Goal: Transaction & Acquisition: Purchase product/service

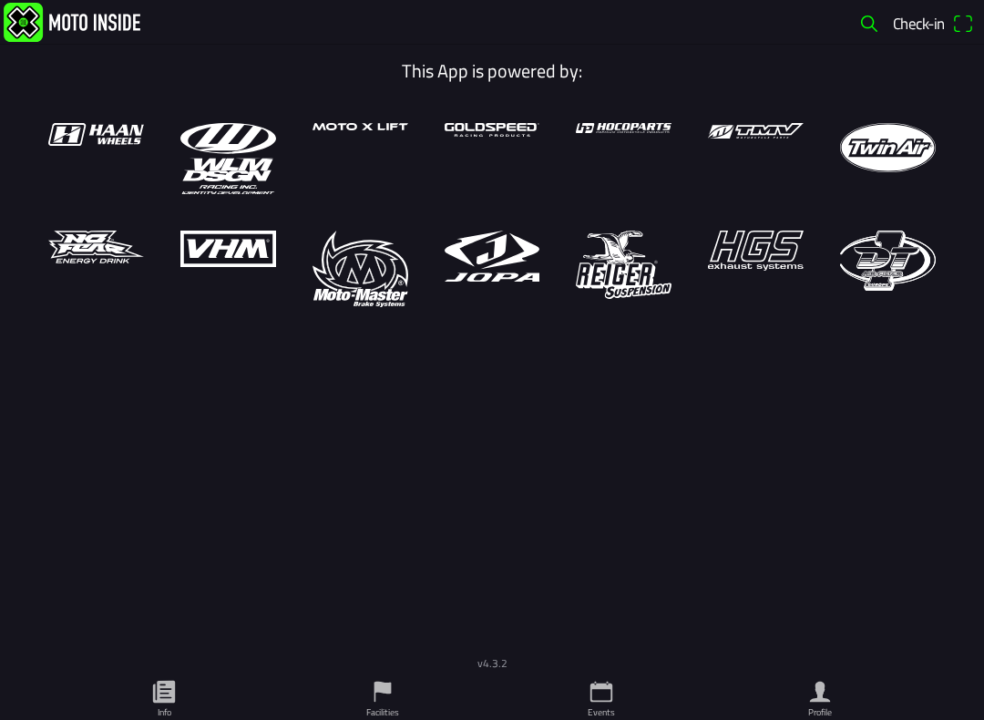
click at [606, 688] on icon "calendar" at bounding box center [602, 692] width 22 height 21
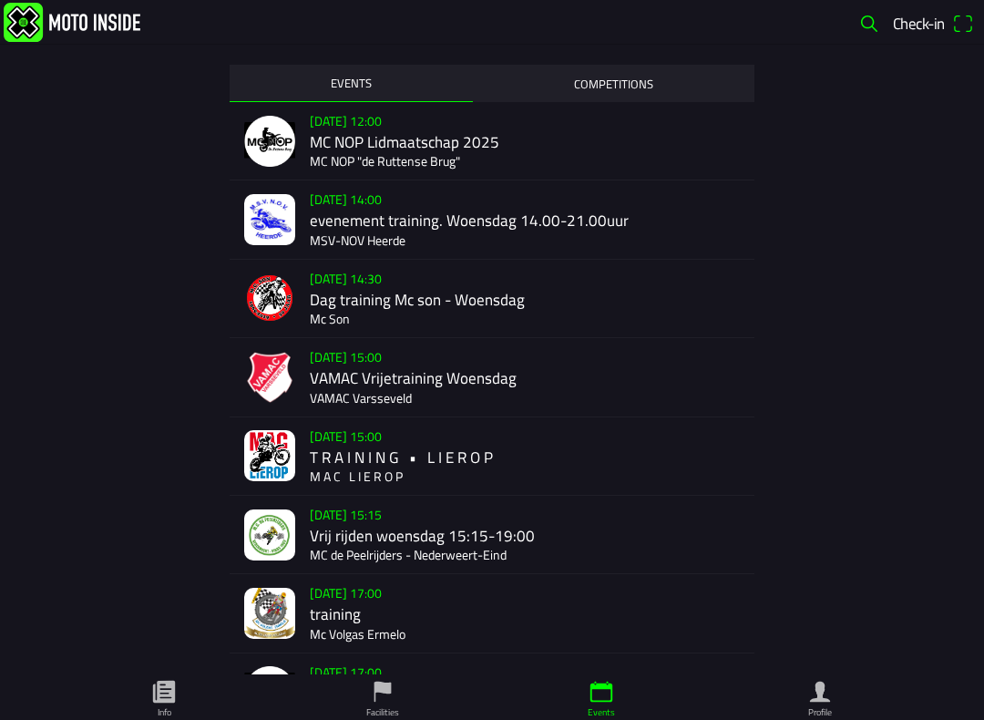
click at [303, 225] on div "[DATE] 14:00 evenement training. Woensdag 14.00-21.00uur MSV-NOV Heerde" at bounding box center [492, 219] width 525 height 78
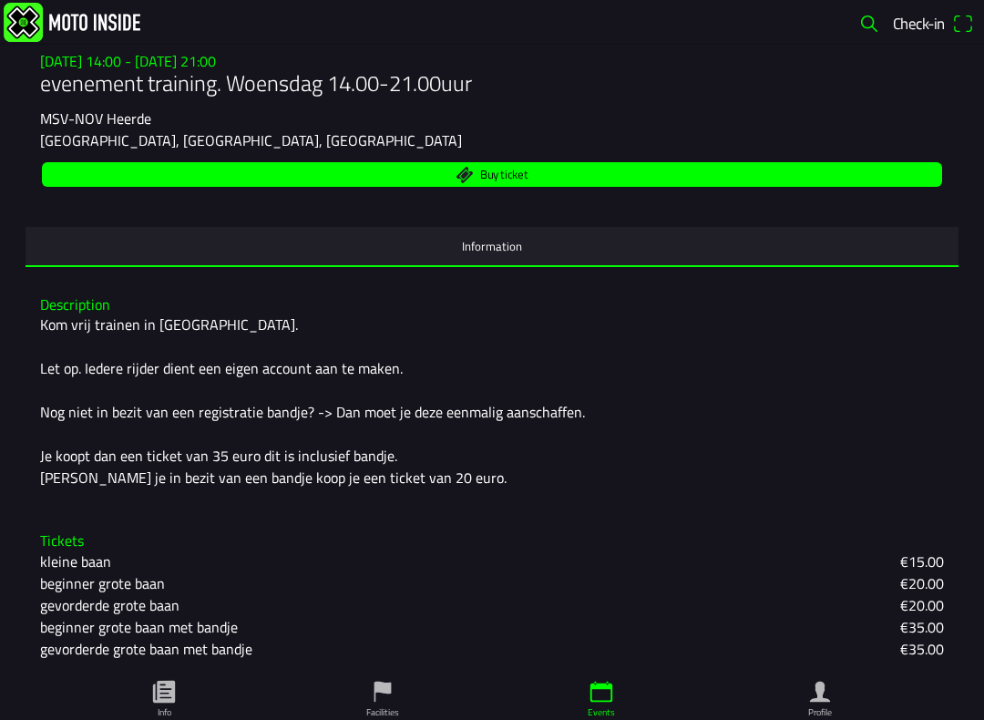
scroll to position [232, 0]
click at [404, 174] on span "Buy ticket" at bounding box center [492, 174] width 879 height 25
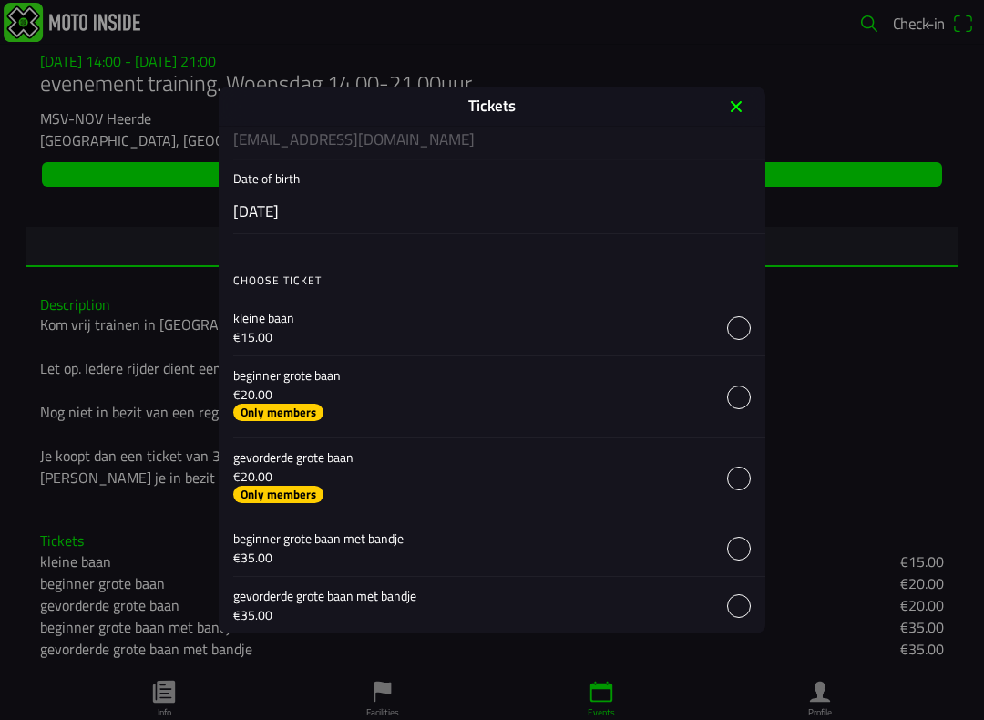
scroll to position [216, 0]
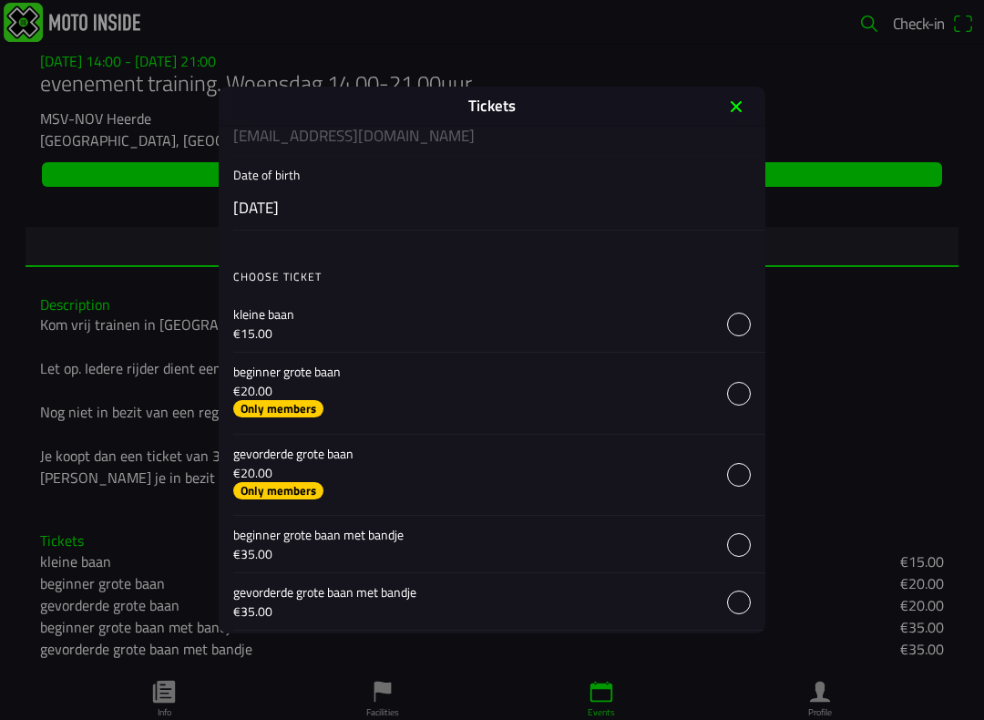
click at [734, 392] on button "button" at bounding box center [499, 393] width 532 height 81
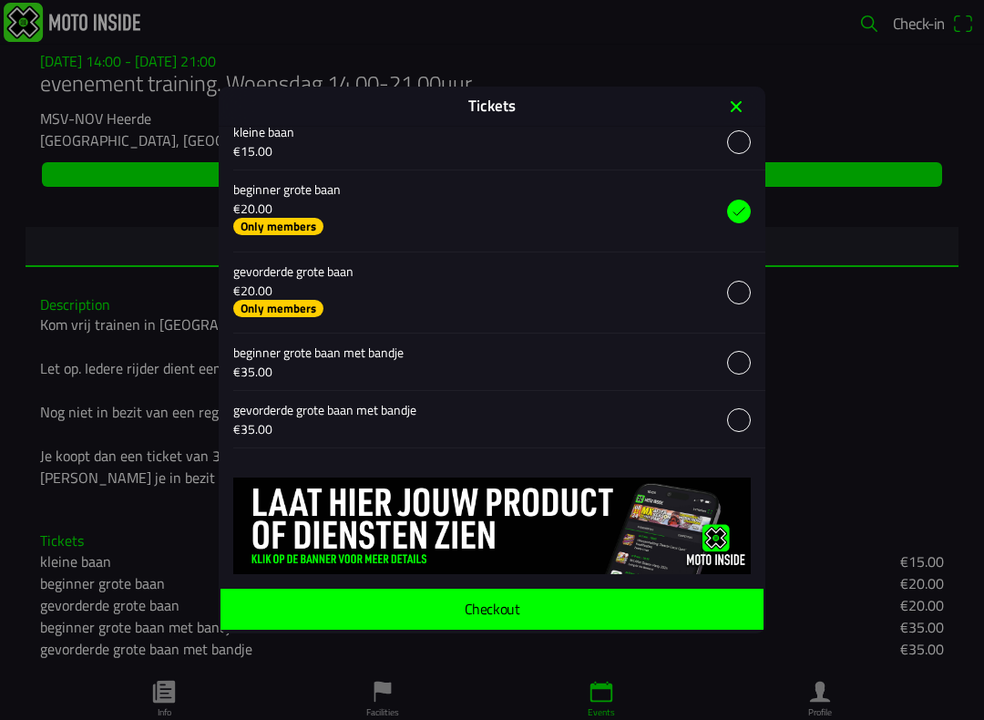
scroll to position [403, 0]
click at [503, 602] on ion-label "Checkout" at bounding box center [492, 608] width 55 height 15
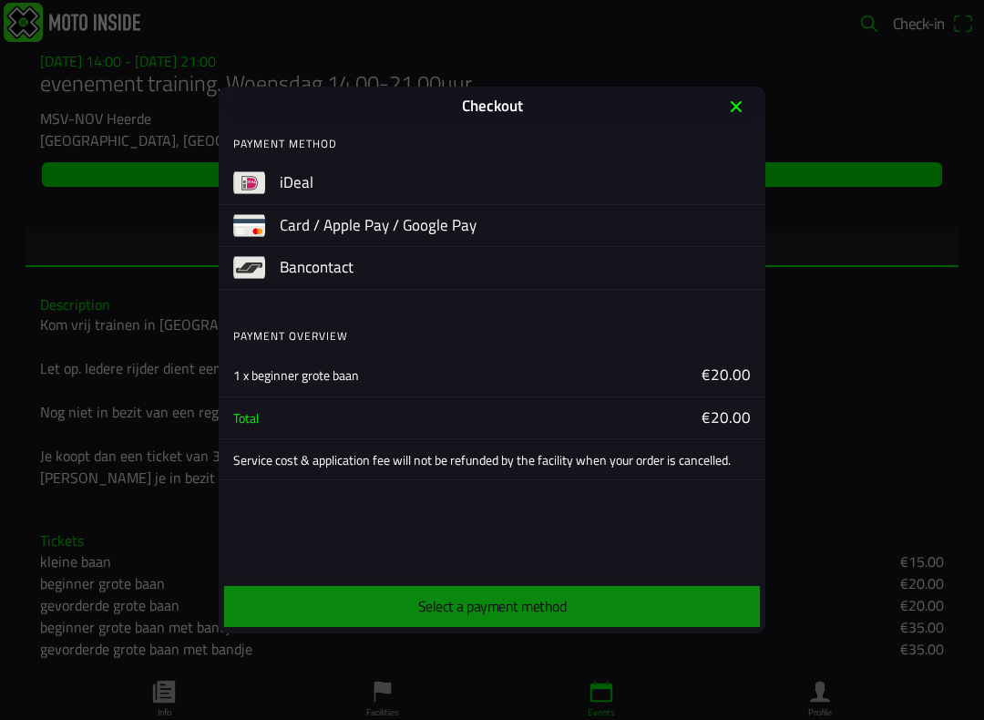
click at [263, 183] on img at bounding box center [249, 183] width 32 height 32
click at [533, 607] on div "Select a payment method" at bounding box center [491, 606] width 539 height 48
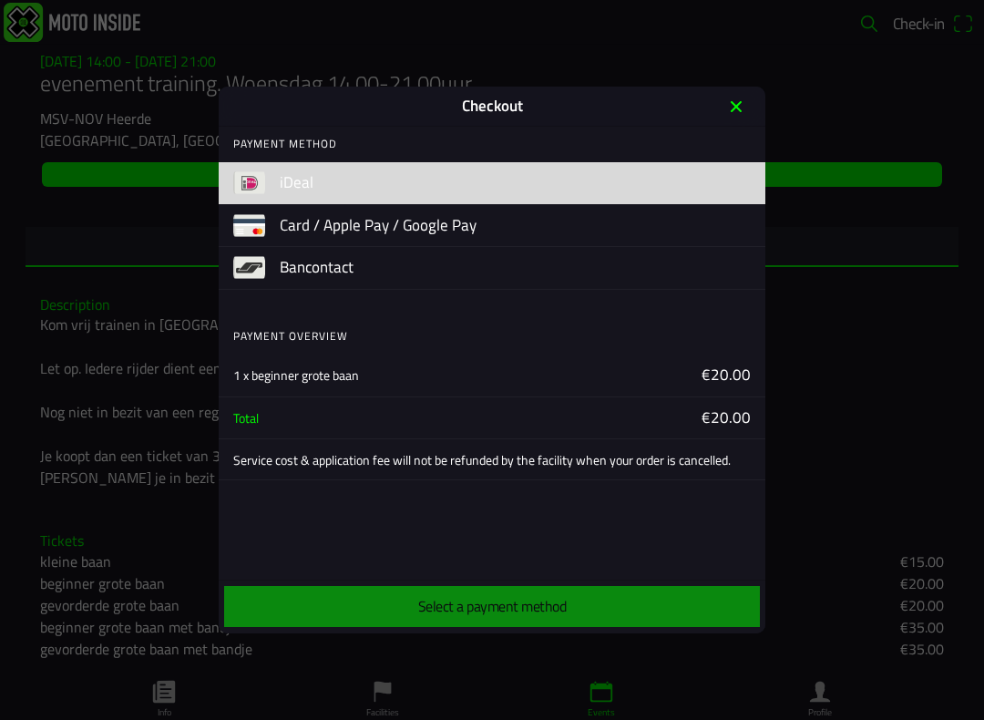
click at [261, 182] on img at bounding box center [249, 183] width 32 height 32
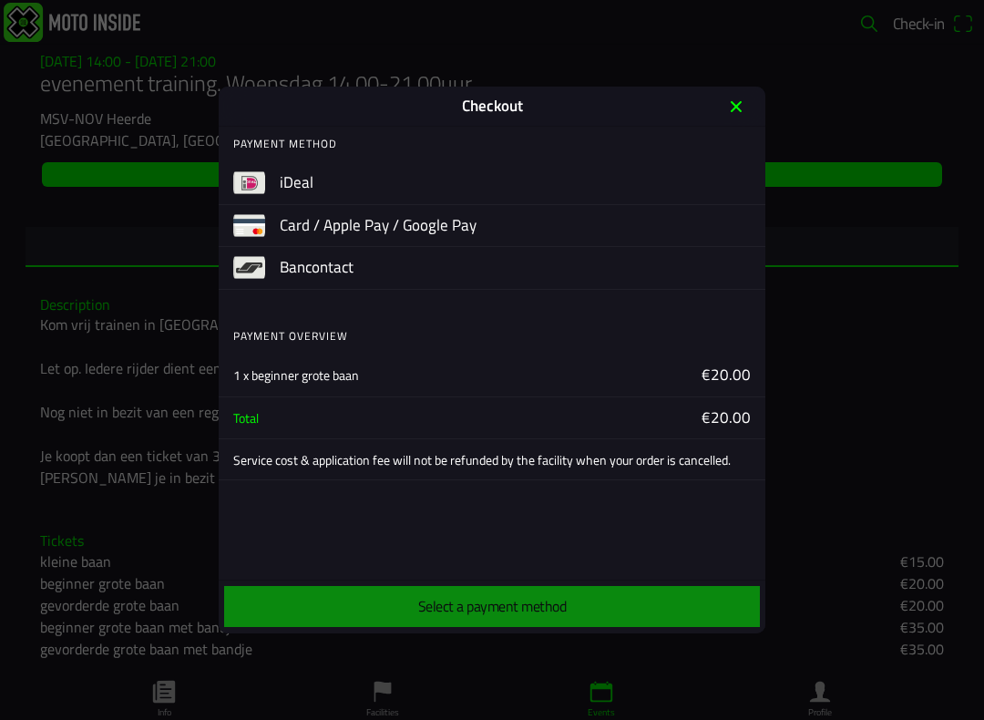
click at [254, 180] on img at bounding box center [249, 183] width 32 height 32
click at [560, 606] on div "Select a payment method" at bounding box center [491, 606] width 539 height 48
click at [267, 191] on div "iDeal" at bounding box center [492, 183] width 547 height 43
click at [437, 610] on div "Select a payment method" at bounding box center [491, 606] width 539 height 48
click at [437, 598] on div "Select a payment method" at bounding box center [491, 606] width 539 height 48
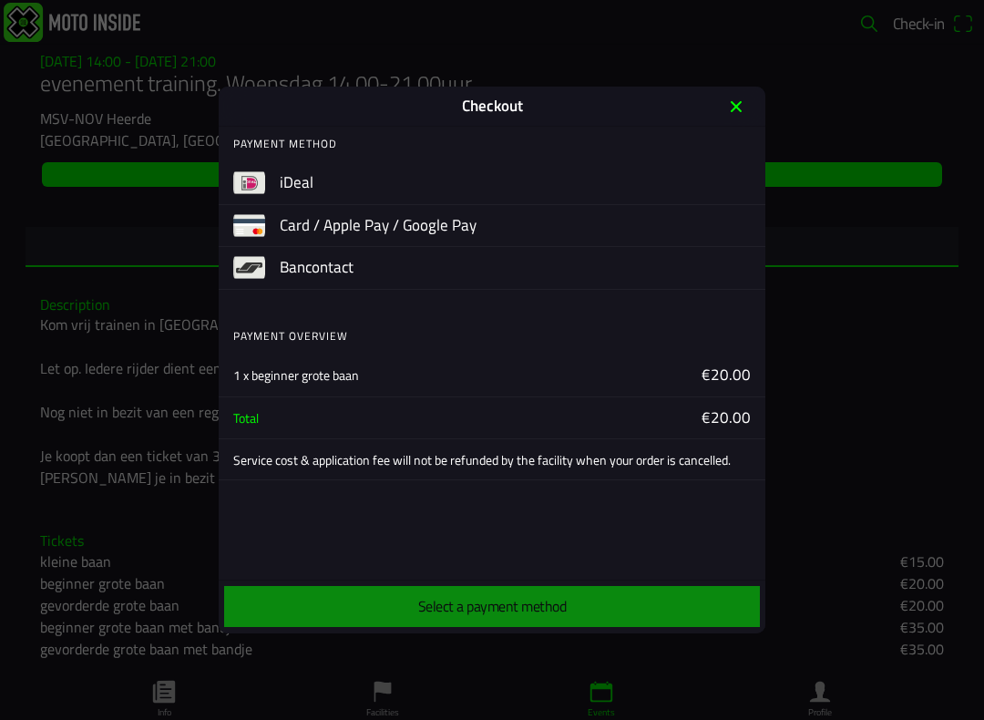
click at [729, 366] on ion-label "€20.00" at bounding box center [623, 376] width 255 height 24
click at [731, 409] on ion-label "€20.00" at bounding box center [623, 418] width 255 height 24
click at [728, 422] on ion-label "€20.00" at bounding box center [623, 418] width 255 height 24
click at [731, 372] on ion-label "€20.00" at bounding box center [623, 376] width 255 height 24
click at [731, 415] on ion-label "€20.00" at bounding box center [623, 418] width 255 height 24
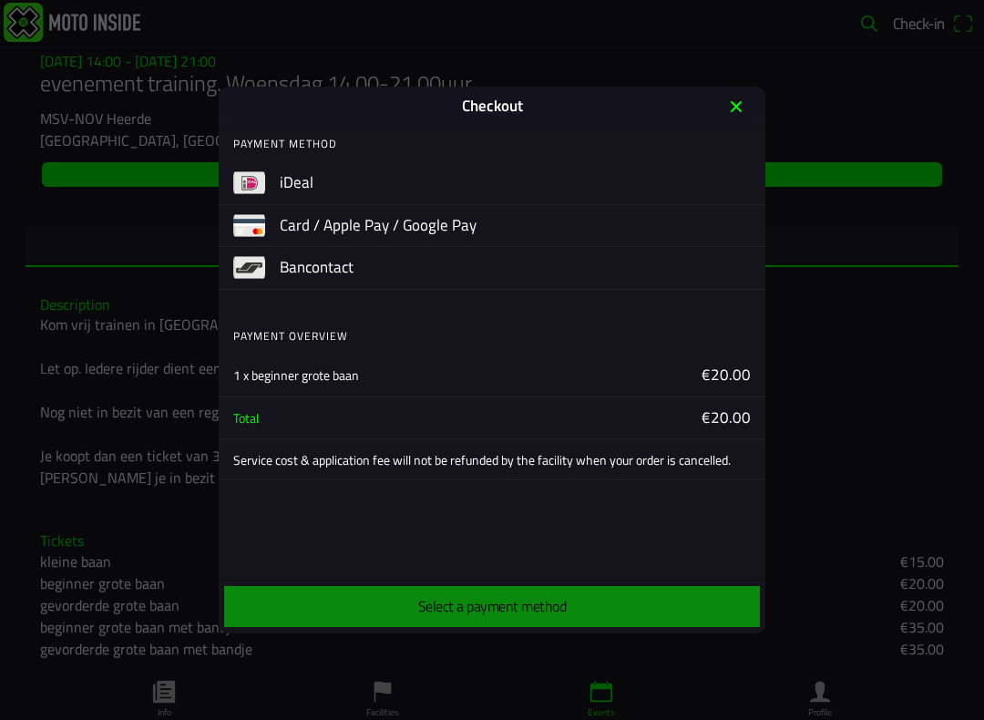
click at [735, 364] on ion-label "€20.00" at bounding box center [623, 376] width 255 height 24
click at [735, 414] on ion-label "€20.00" at bounding box center [623, 418] width 255 height 24
click at [735, 364] on ion-label "€20.00" at bounding box center [623, 376] width 255 height 24
click at [727, 367] on ion-label "€20.00" at bounding box center [623, 376] width 255 height 24
click at [726, 369] on ion-label "€20.00" at bounding box center [623, 376] width 255 height 24
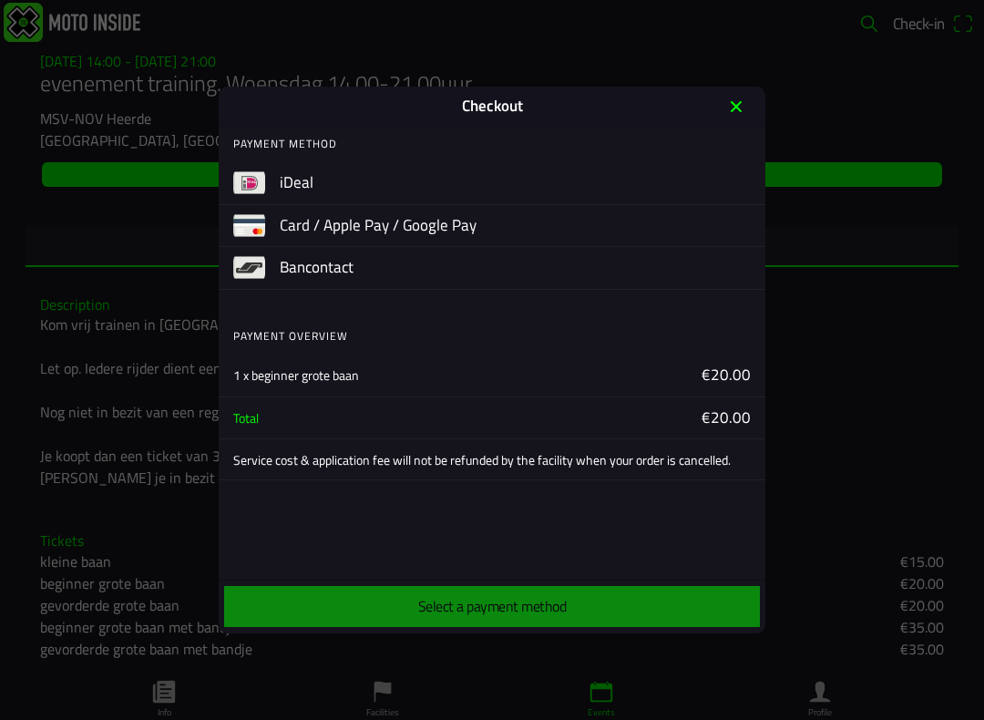
click at [730, 364] on ion-label "€20.00" at bounding box center [623, 376] width 255 height 24
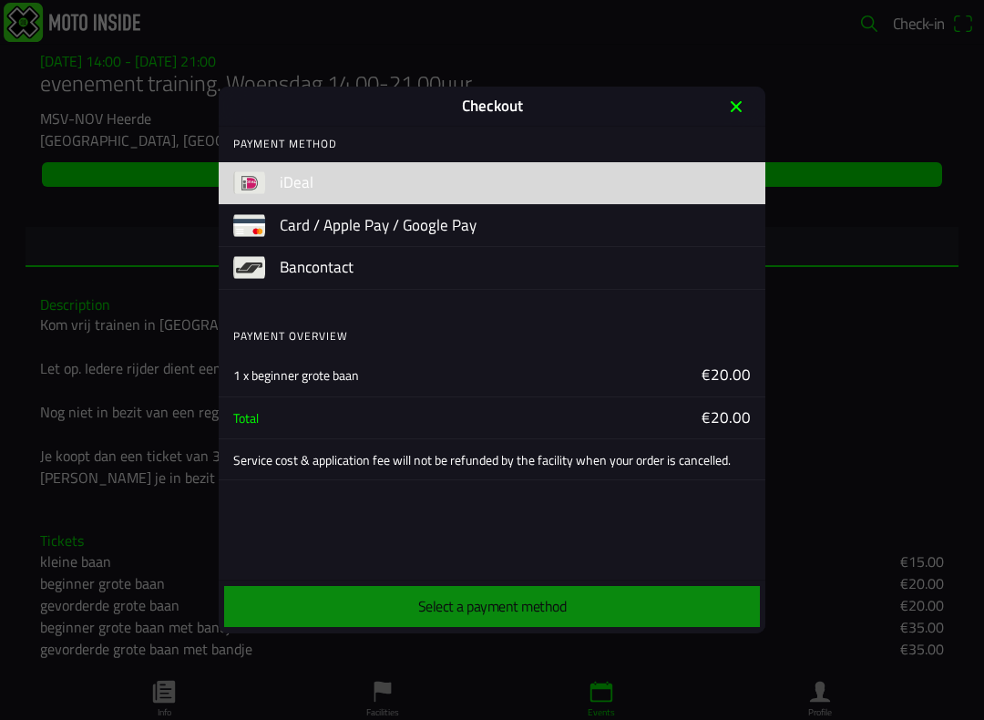
click at [258, 179] on img at bounding box center [249, 183] width 32 height 32
click at [252, 176] on img at bounding box center [249, 183] width 32 height 32
click at [261, 170] on img at bounding box center [249, 183] width 32 height 32
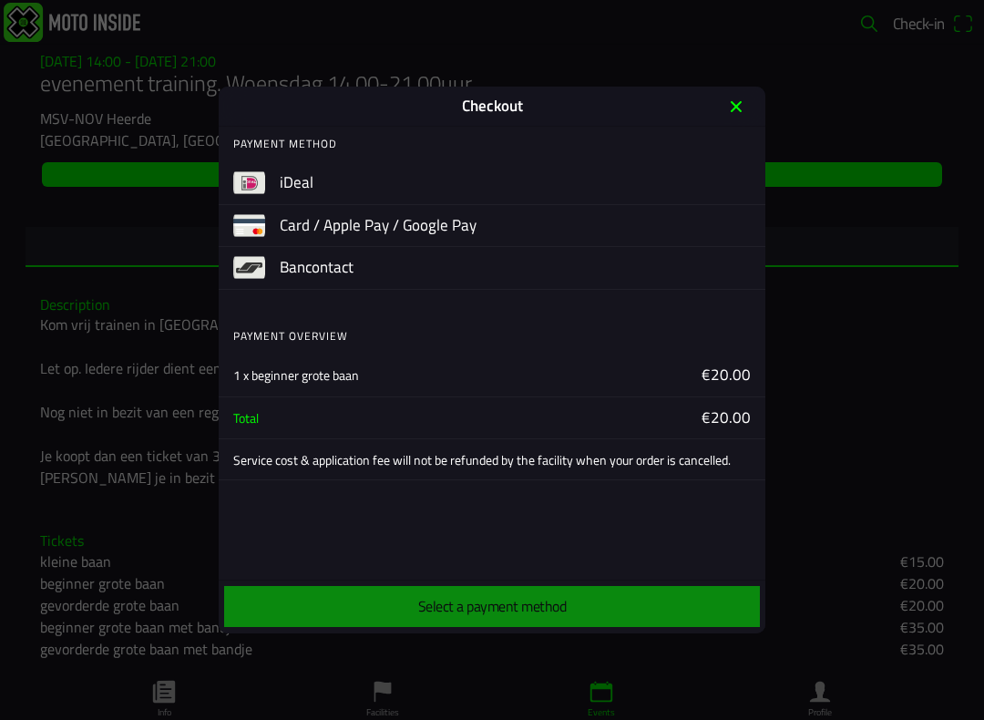
click at [250, 172] on img at bounding box center [249, 183] width 32 height 32
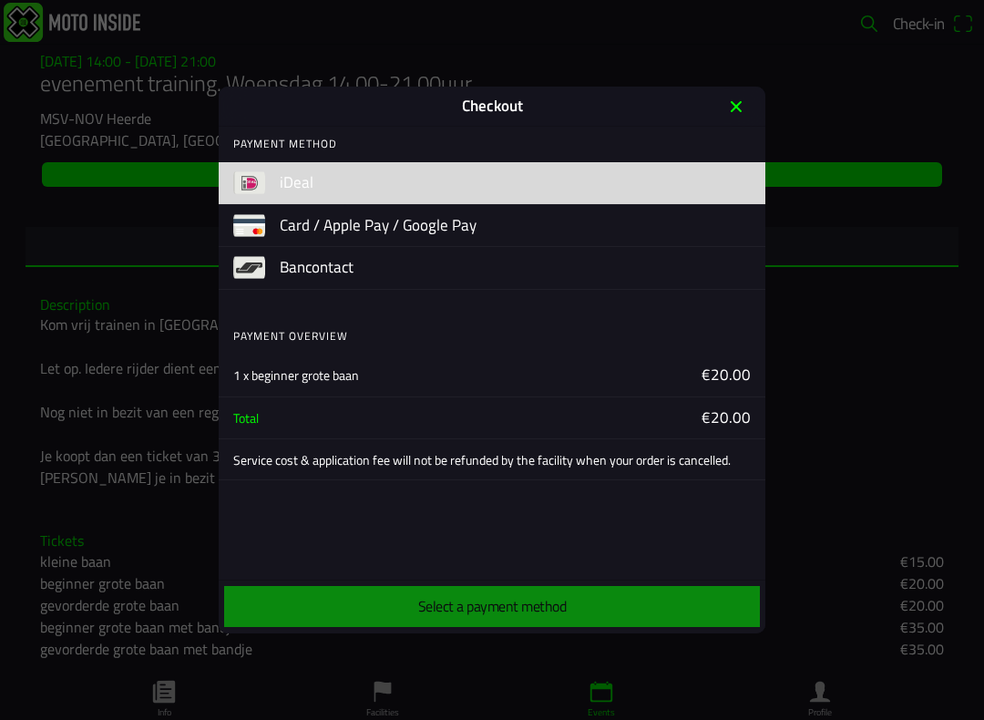
click at [257, 179] on img at bounding box center [249, 183] width 32 height 32
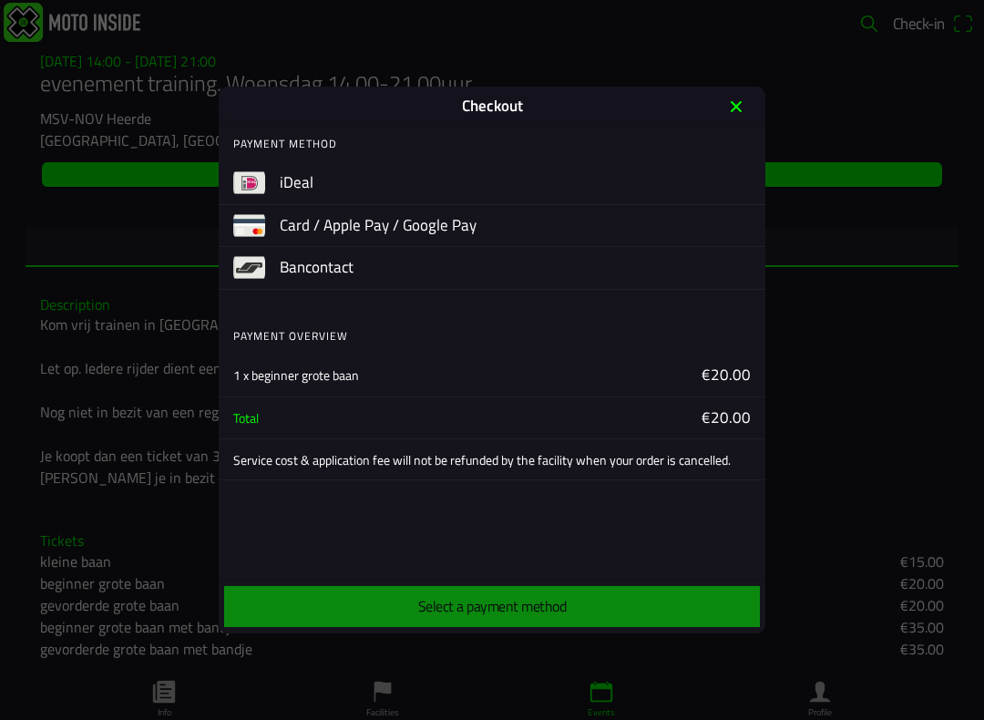
click at [729, 368] on ion-label "€20.00" at bounding box center [623, 376] width 255 height 24
click at [741, 427] on div "Total €20.00" at bounding box center [499, 417] width 532 height 42
click at [727, 409] on ion-label "€20.00" at bounding box center [623, 418] width 255 height 24
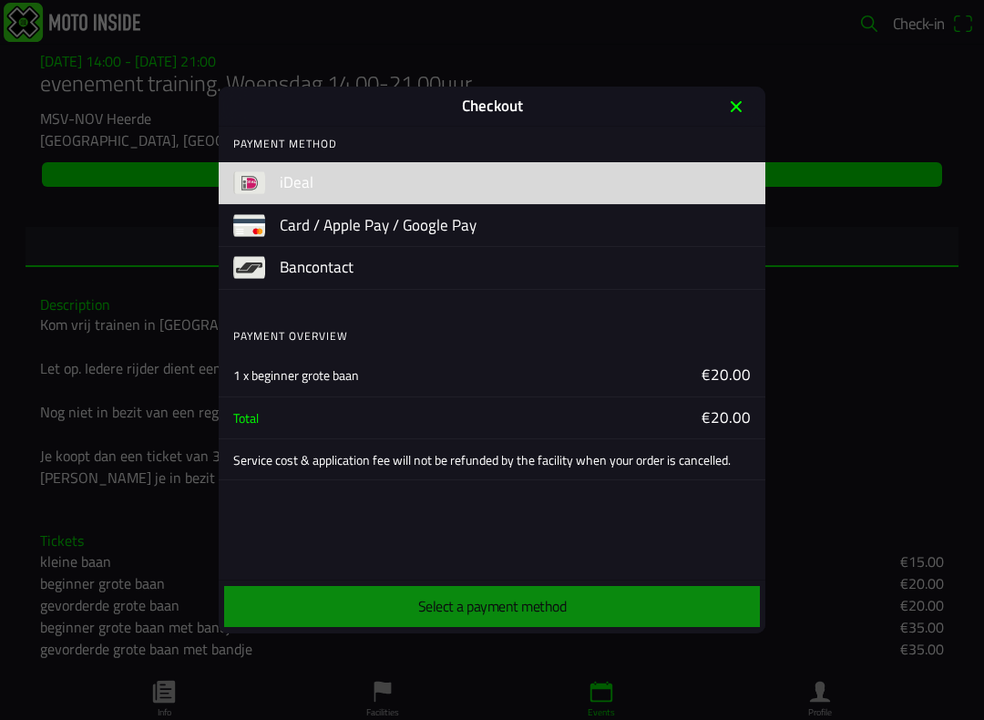
click at [262, 185] on img at bounding box center [249, 183] width 32 height 32
click at [259, 174] on img at bounding box center [249, 183] width 32 height 32
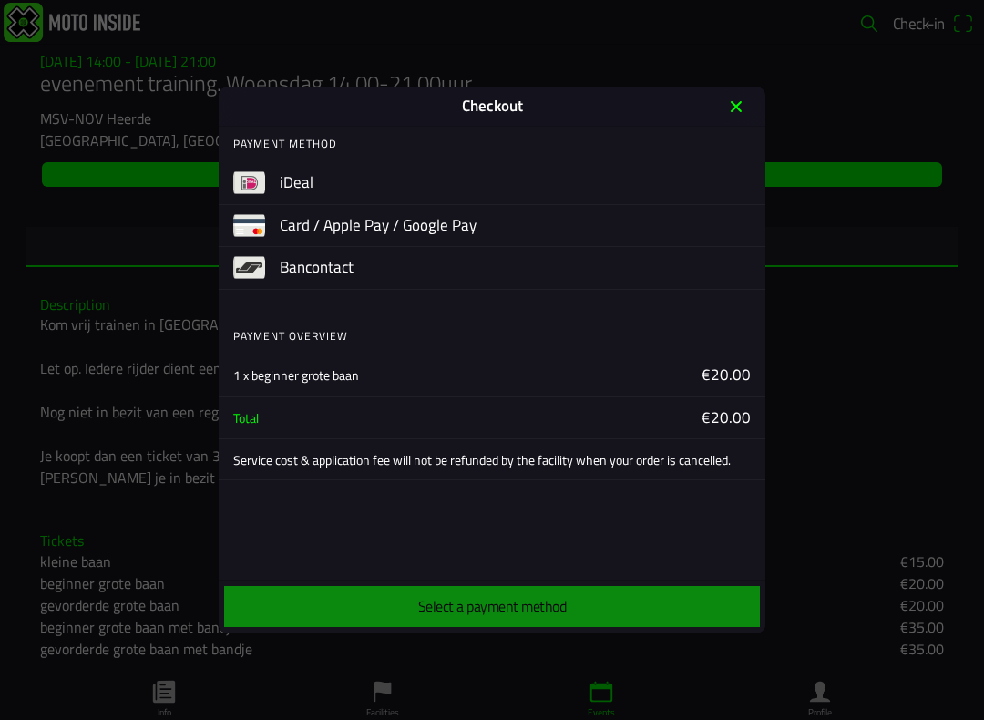
click at [257, 172] on img at bounding box center [249, 183] width 32 height 32
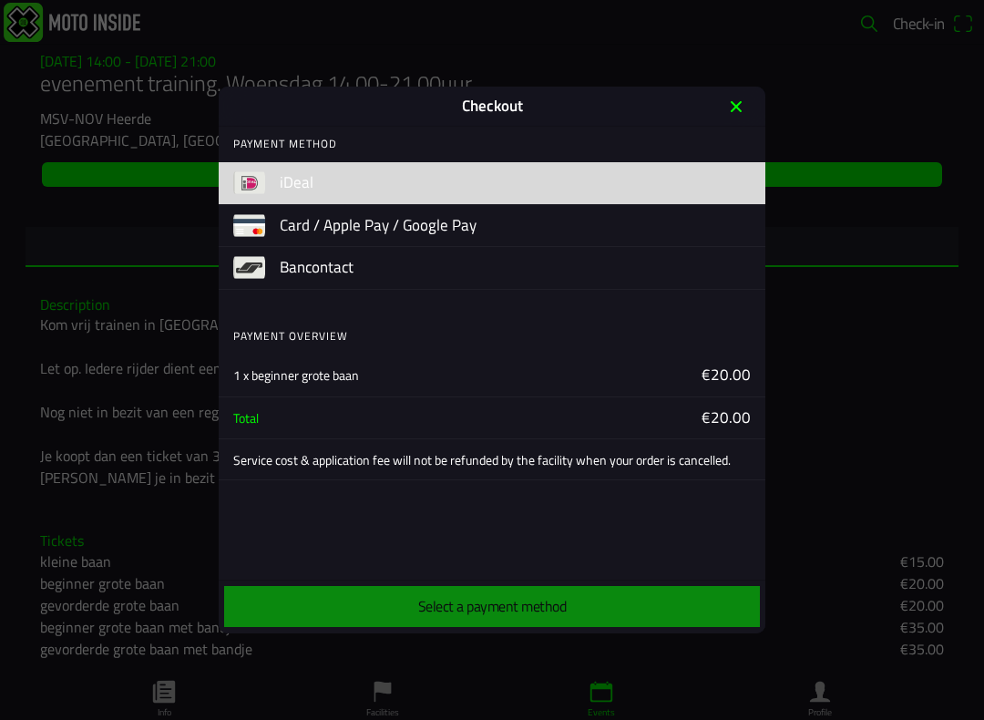
click at [258, 168] on img at bounding box center [249, 183] width 32 height 32
click at [260, 172] on img at bounding box center [249, 183] width 32 height 32
click at [260, 170] on img at bounding box center [249, 183] width 32 height 32
click at [265, 163] on div "iDeal" at bounding box center [492, 183] width 547 height 43
click at [262, 164] on div "iDeal" at bounding box center [492, 183] width 547 height 43
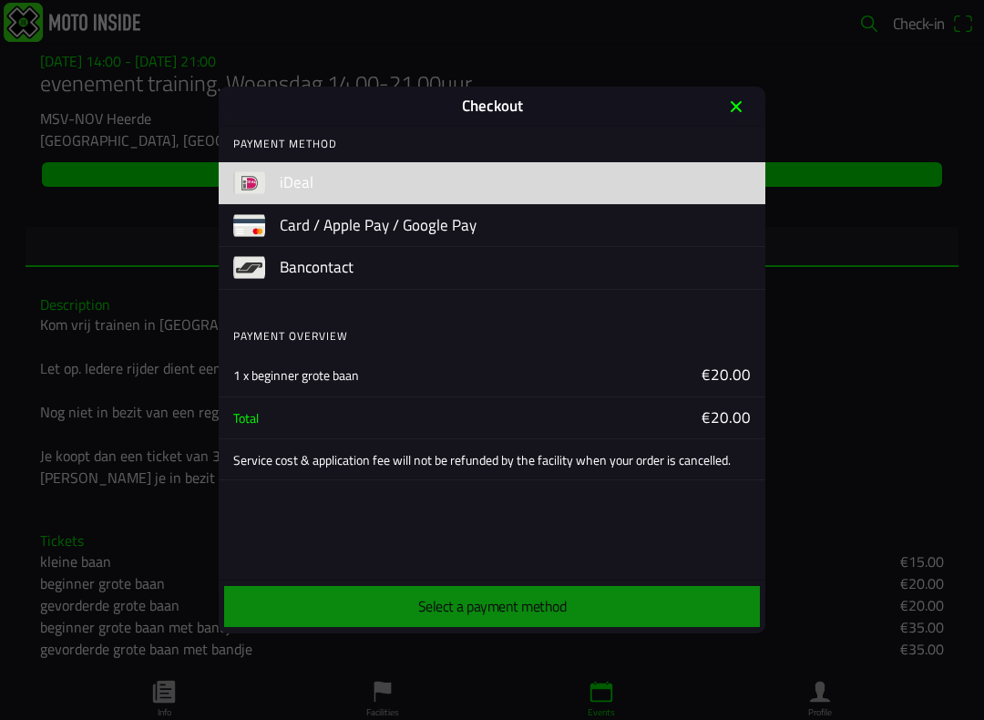
click at [262, 168] on div "iDeal" at bounding box center [492, 183] width 547 height 43
click at [261, 171] on img at bounding box center [249, 183] width 32 height 32
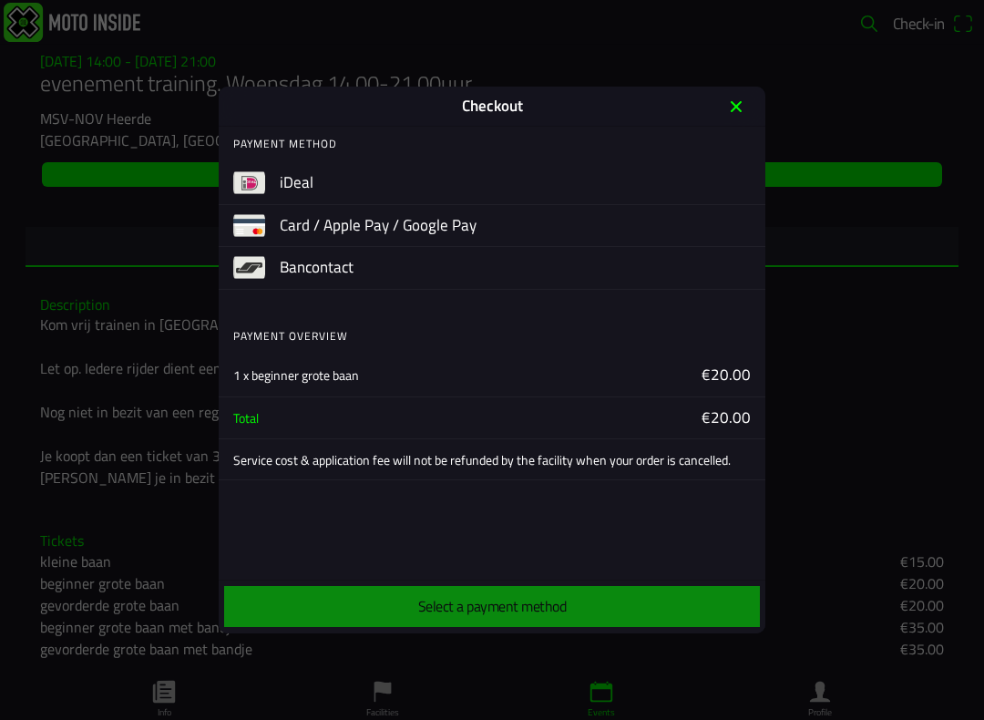
click at [581, 601] on div "Select a payment method" at bounding box center [491, 606] width 539 height 48
click at [731, 118] on icon "close" at bounding box center [736, 106] width 29 height 29
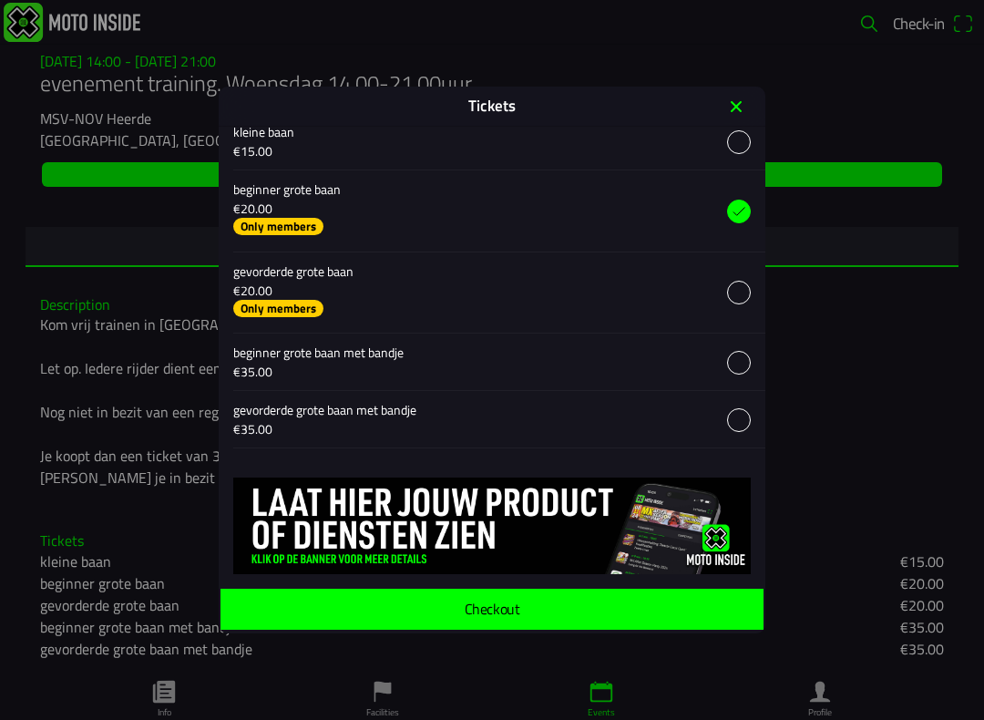
click at [512, 605] on ion-label "Checkout" at bounding box center [492, 608] width 55 height 15
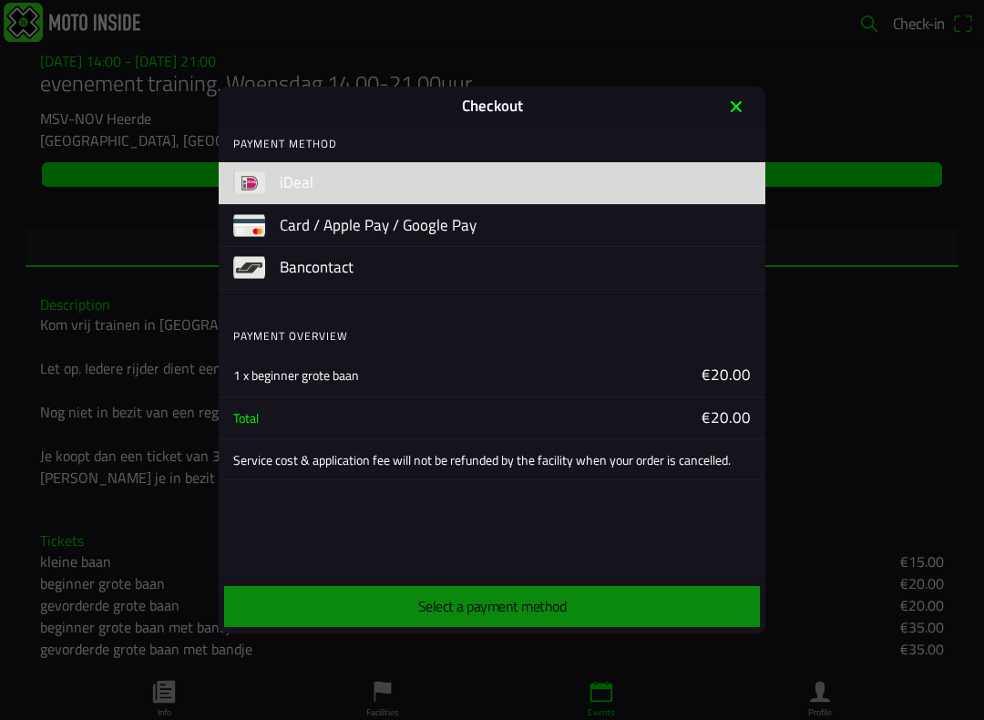
click at [260, 188] on img at bounding box center [249, 183] width 32 height 32
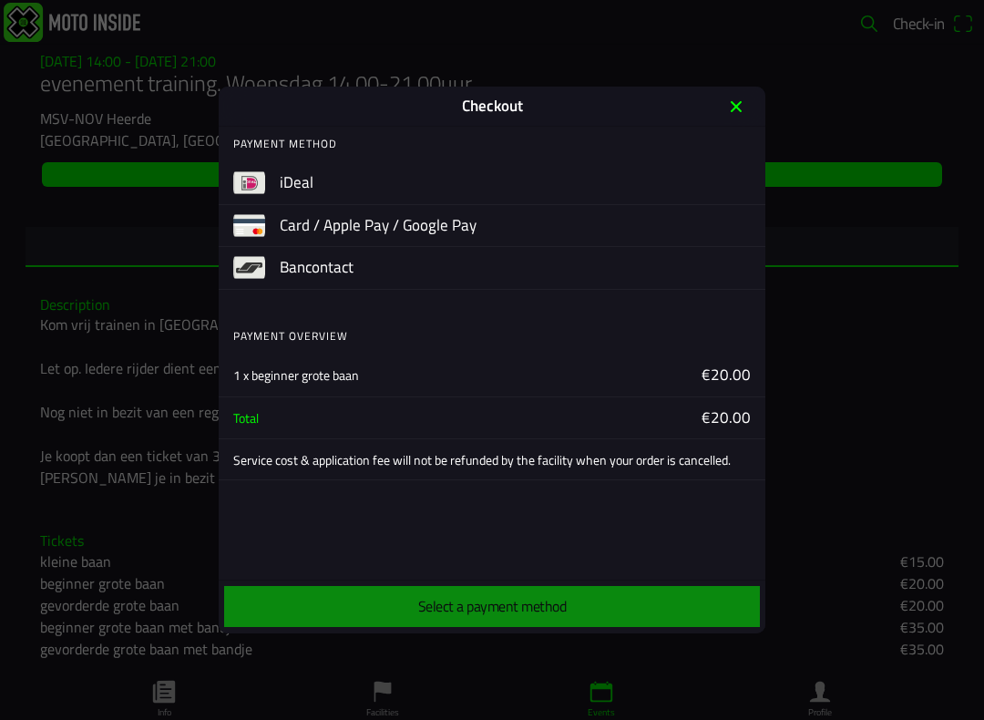
click at [256, 181] on img at bounding box center [249, 183] width 32 height 32
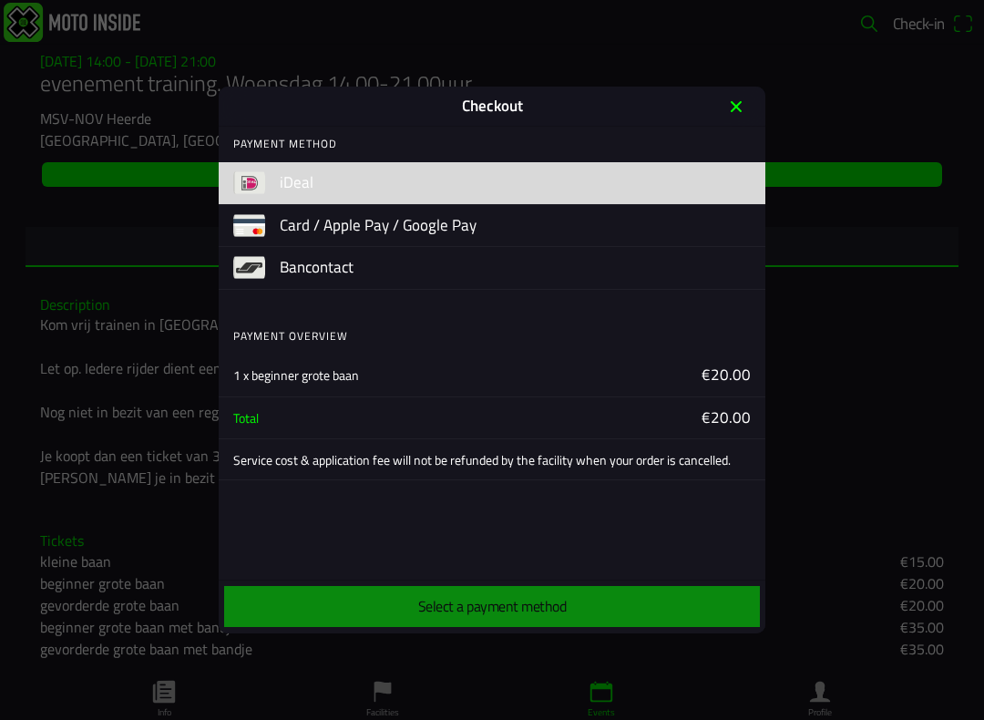
click at [259, 187] on img at bounding box center [249, 183] width 32 height 32
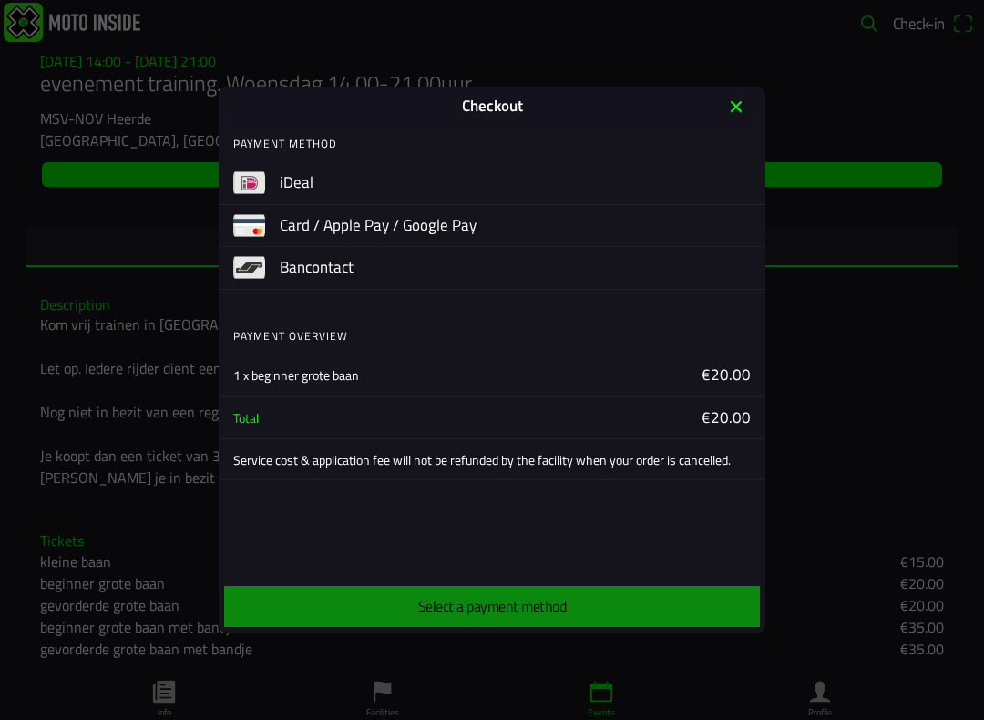
click at [527, 601] on div "Select a payment method" at bounding box center [491, 606] width 539 height 48
click at [535, 607] on div "Select a payment method" at bounding box center [491, 606] width 539 height 48
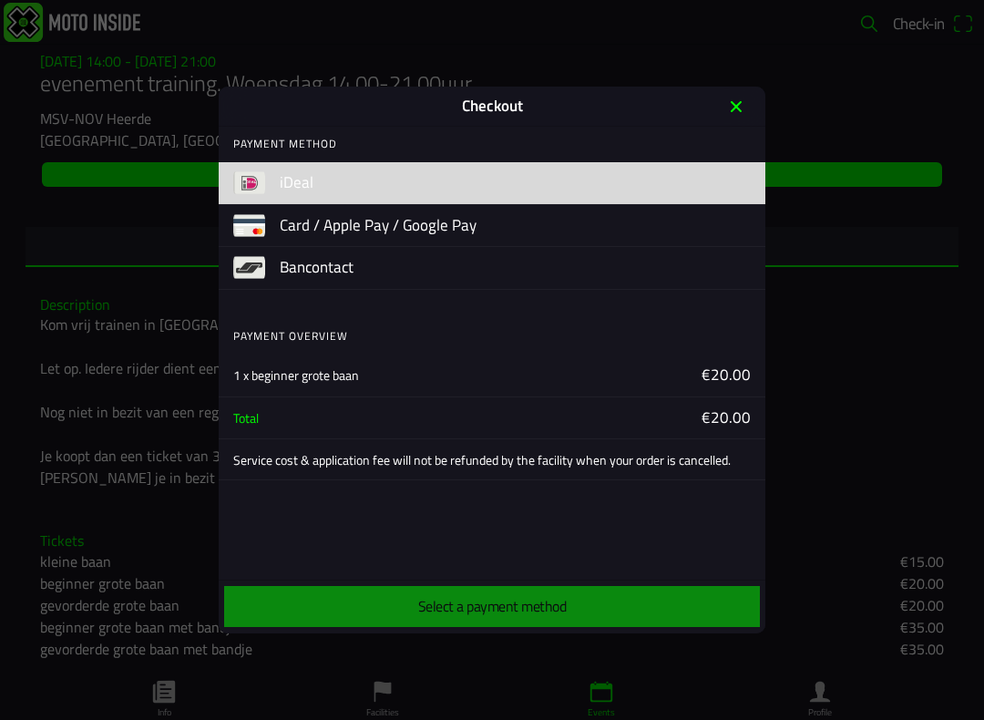
click at [264, 180] on img at bounding box center [249, 183] width 32 height 32
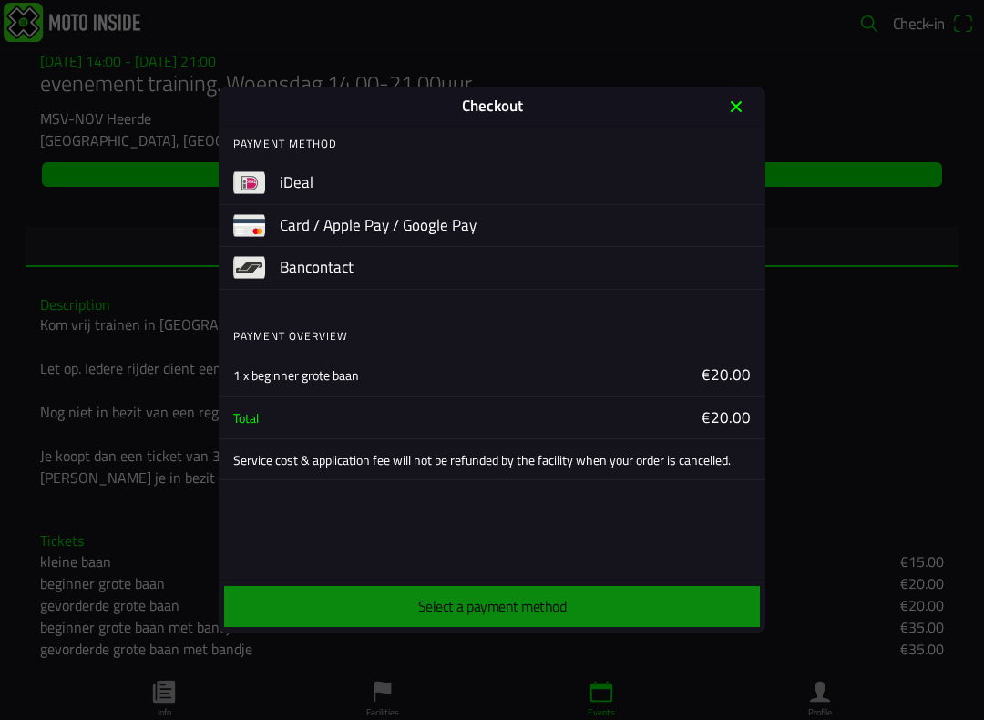
click at [538, 603] on div "Select a payment method" at bounding box center [491, 606] width 539 height 48
click at [539, 602] on div "Select a payment method" at bounding box center [491, 606] width 539 height 48
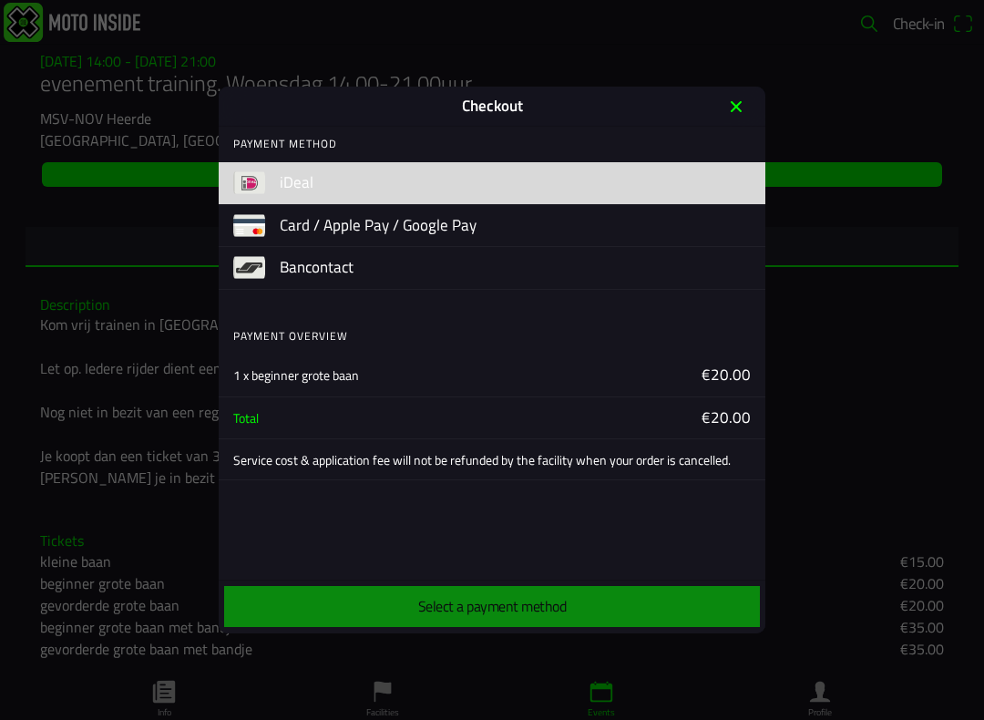
click at [265, 188] on div "iDeal" at bounding box center [492, 183] width 547 height 43
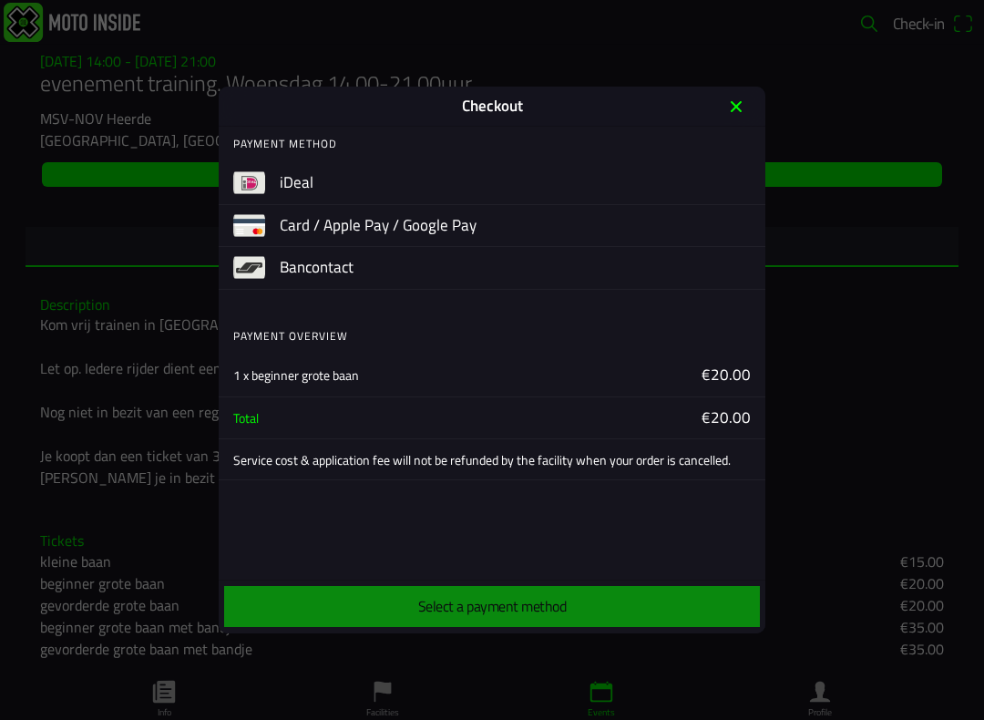
click at [538, 602] on div "Select a payment method" at bounding box center [491, 606] width 539 height 48
click at [541, 607] on div "Select a payment method" at bounding box center [491, 606] width 539 height 48
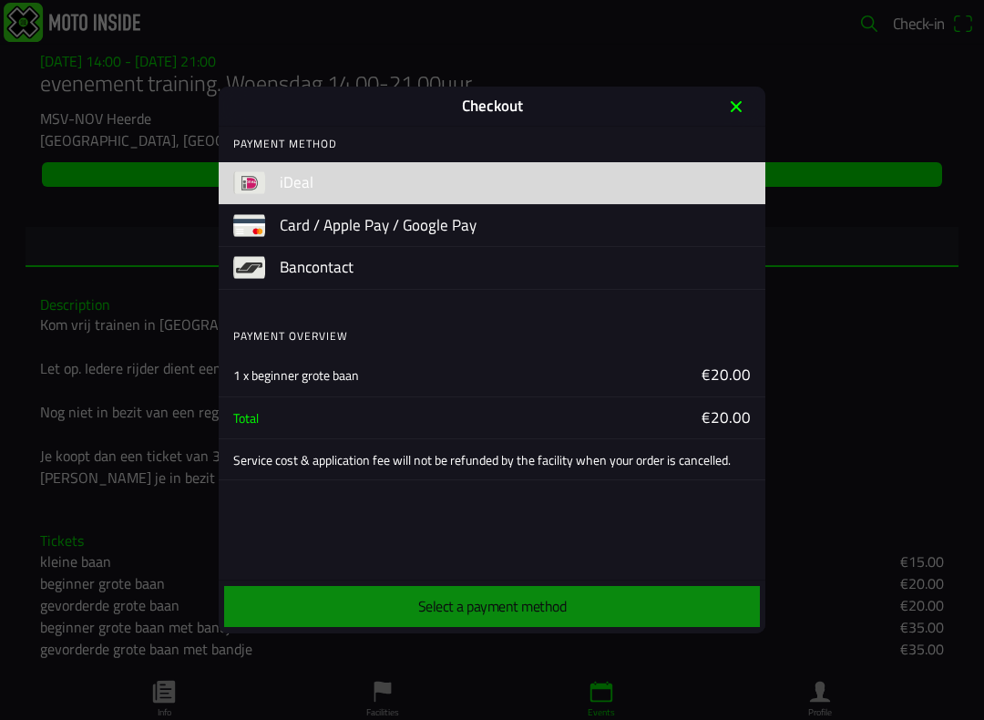
click at [276, 186] on div "iDeal" at bounding box center [492, 183] width 547 height 43
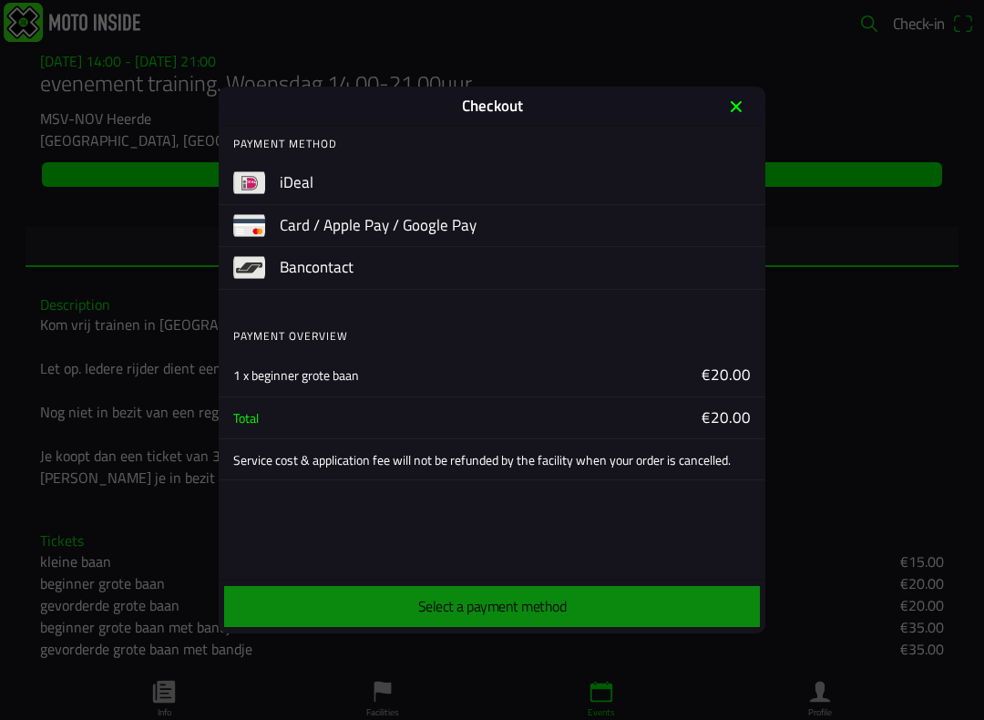
click at [539, 607] on div "Select a payment method" at bounding box center [491, 606] width 539 height 48
click at [534, 613] on div "Select a payment method" at bounding box center [491, 606] width 539 height 48
click at [543, 601] on div "Select a payment method" at bounding box center [491, 606] width 539 height 48
click at [388, 605] on div "Select a payment method" at bounding box center [491, 606] width 539 height 48
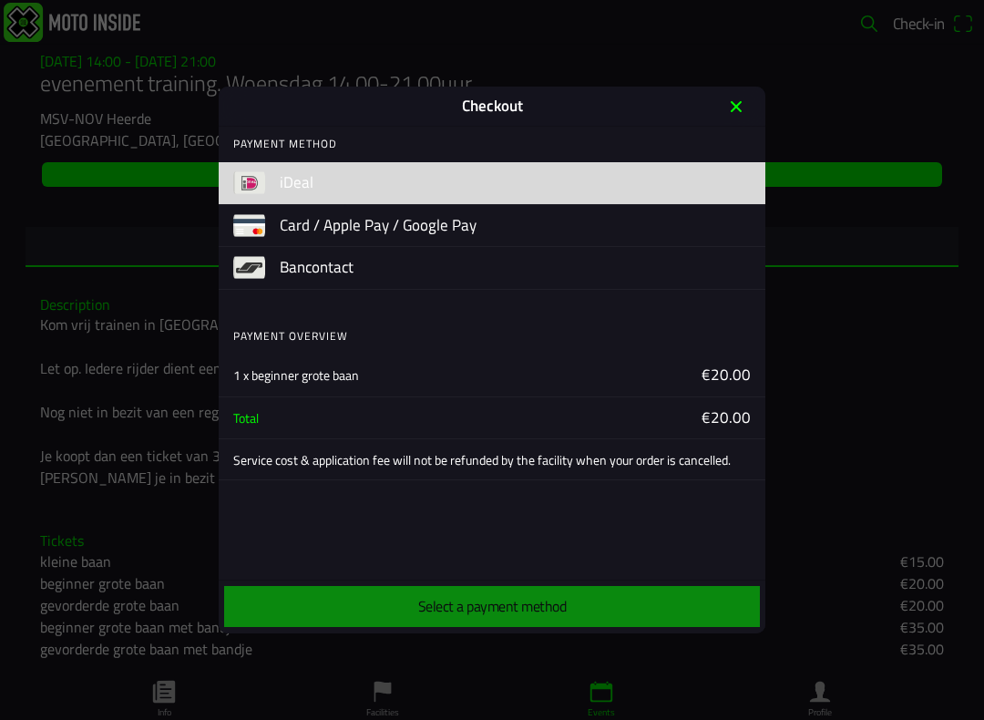
click at [256, 191] on img at bounding box center [249, 183] width 32 height 32
